Goal: Navigation & Orientation: Find specific page/section

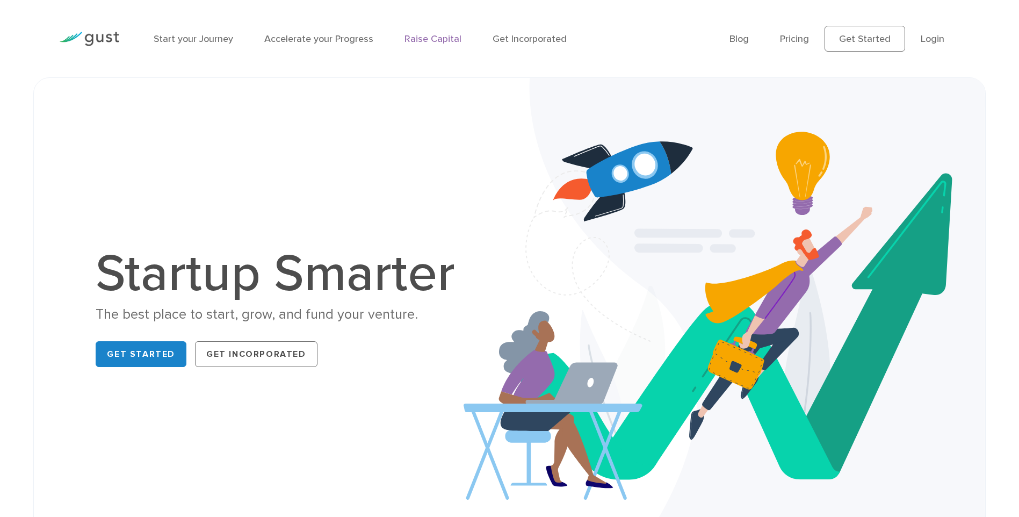
click at [427, 39] on link "Raise Capital" at bounding box center [432, 38] width 57 height 11
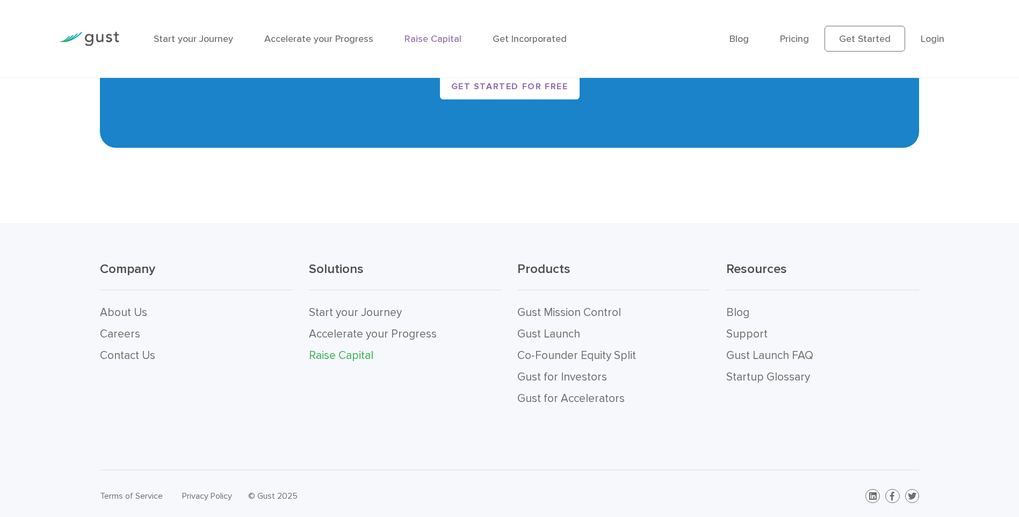
scroll to position [2257, 0]
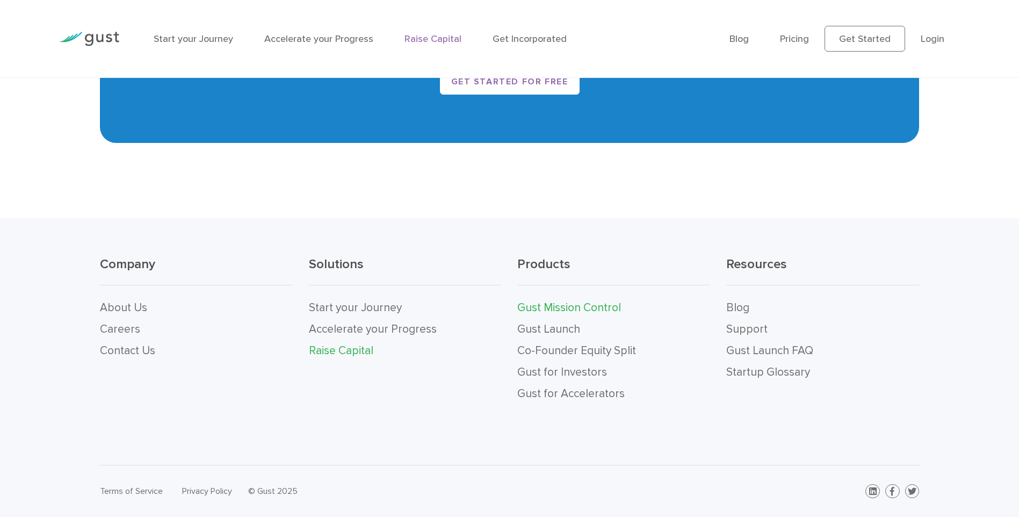
click at [545, 304] on link "Gust Mission Control" at bounding box center [569, 307] width 104 height 13
